Goal: Information Seeking & Learning: Learn about a topic

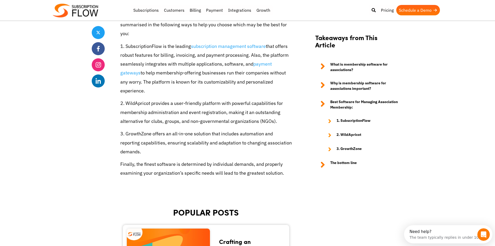
click at [167, 58] on p "1. SubscriptionFlow is the leading subscription management software that offers…" at bounding box center [206, 68] width 172 height 53
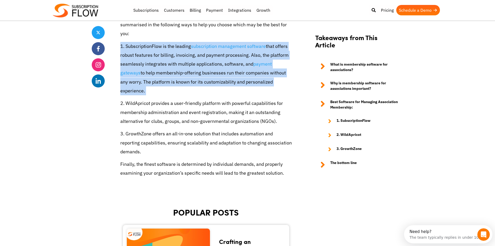
click at [167, 58] on p "1. SubscriptionFlow is the leading subscription management software that offers…" at bounding box center [206, 68] width 172 height 53
click at [175, 80] on p "1. SubscriptionFlow is the leading subscription management software that offers…" at bounding box center [206, 68] width 172 height 53
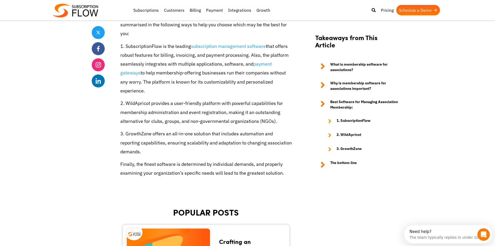
click at [170, 69] on p "1. SubscriptionFlow is the leading subscription management software that offers…" at bounding box center [206, 68] width 172 height 53
click at [168, 82] on p "1. SubscriptionFlow is the leading subscription management software that offers…" at bounding box center [206, 68] width 172 height 53
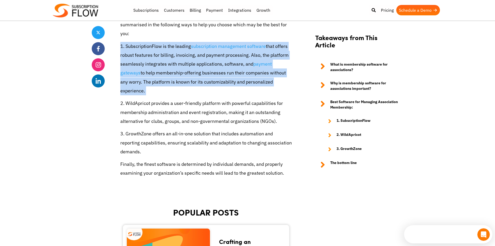
click at [168, 82] on p "1. SubscriptionFlow is the leading subscription management software that offers…" at bounding box center [206, 68] width 172 height 53
click at [180, 87] on p "1. SubscriptionFlow is the leading subscription management software that offers…" at bounding box center [206, 68] width 172 height 53
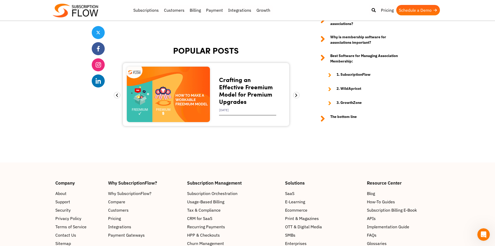
scroll to position [1819, 0]
